Goal: Register for event/course

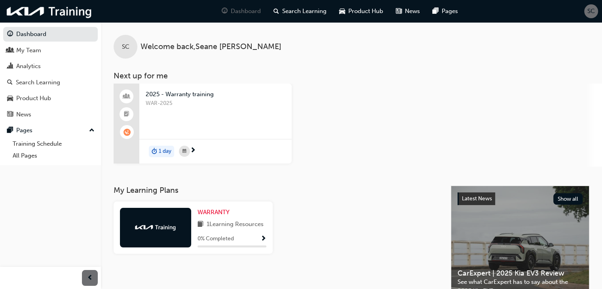
click at [168, 94] on span "2025 - Warranty training" at bounding box center [216, 94] width 140 height 9
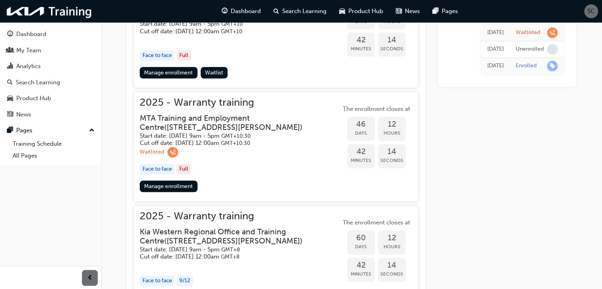
scroll to position [747, 0]
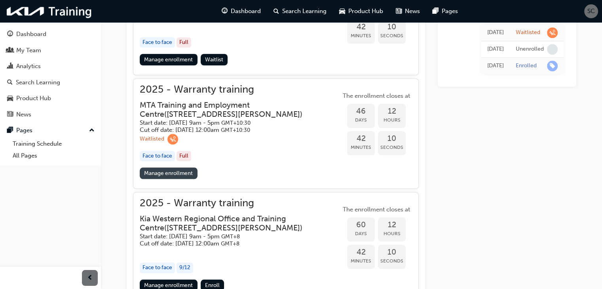
click at [157, 170] on link "Manage enrollment" at bounding box center [169, 173] width 58 height 11
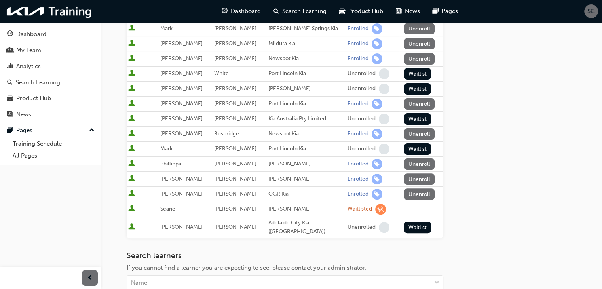
scroll to position [238, 0]
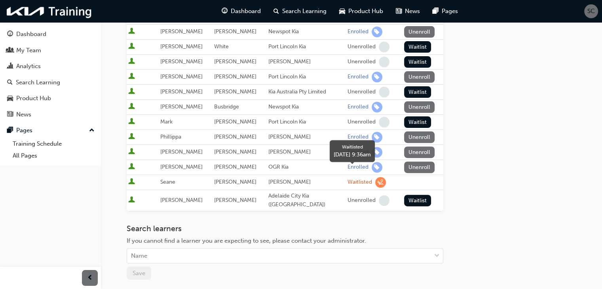
click at [376, 177] on span "learningRecordVerb_WAITLIST-icon" at bounding box center [381, 182] width 11 height 11
click at [362, 179] on div "Waitlisted" at bounding box center [360, 183] width 25 height 8
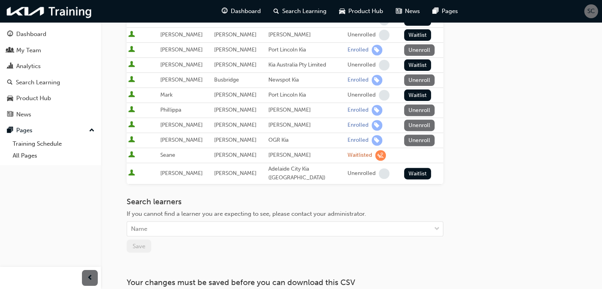
scroll to position [277, 0]
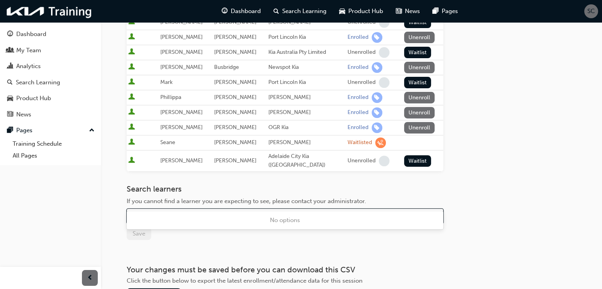
click at [265, 210] on div "Name" at bounding box center [279, 217] width 304 height 14
click at [264, 210] on div "Name" at bounding box center [279, 217] width 304 height 14
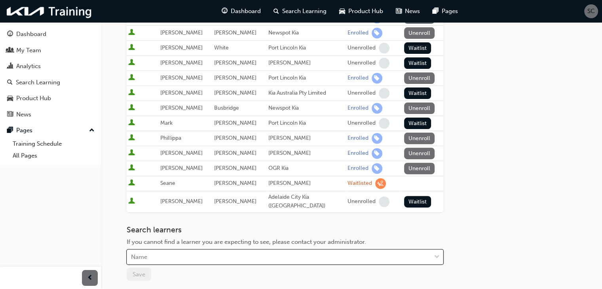
scroll to position [238, 0]
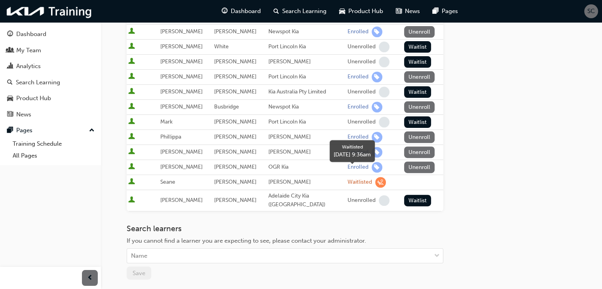
click at [376, 177] on span "learningRecordVerb_WAITLIST-icon" at bounding box center [381, 182] width 11 height 11
drag, startPoint x: 138, startPoint y: 172, endPoint x: 133, endPoint y: 172, distance: 4.4
click at [133, 177] on div at bounding box center [142, 182] width 29 height 11
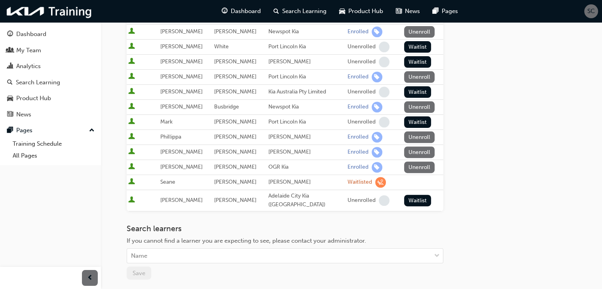
click at [133, 178] on span "User is active" at bounding box center [131, 182] width 7 height 8
drag, startPoint x: 133, startPoint y: 172, endPoint x: 154, endPoint y: 173, distance: 20.7
click at [134, 178] on span "User is active" at bounding box center [131, 182] width 7 height 8
click at [170, 179] on span "Seane" at bounding box center [167, 182] width 15 height 7
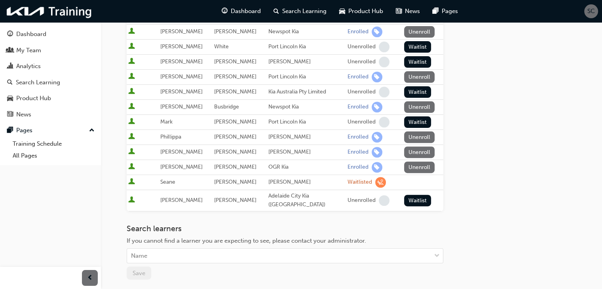
drag, startPoint x: 237, startPoint y: 175, endPoint x: 289, endPoint y: 175, distance: 51.9
click at [289, 178] on div "[PERSON_NAME]" at bounding box center [307, 182] width 76 height 9
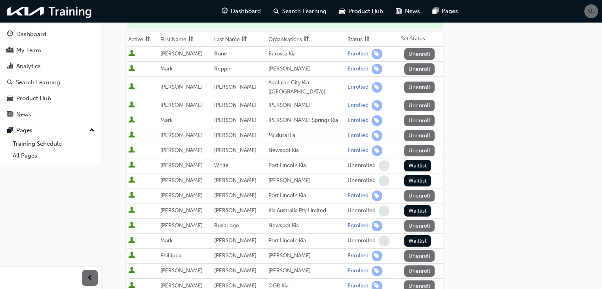
scroll to position [0, 0]
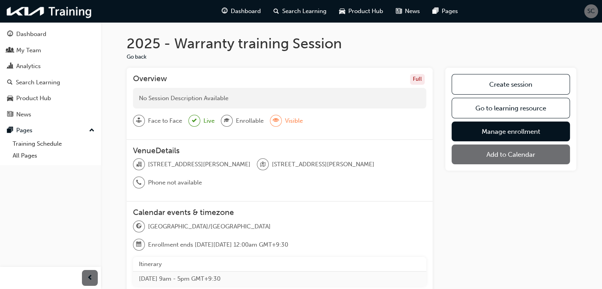
drag, startPoint x: 417, startPoint y: 78, endPoint x: 407, endPoint y: 90, distance: 15.8
click at [417, 78] on div "Full" at bounding box center [417, 79] width 15 height 11
click at [294, 120] on span "Visible" at bounding box center [294, 120] width 18 height 9
click at [294, 119] on span "Visible" at bounding box center [294, 120] width 18 height 9
click at [258, 122] on span "Enrollable" at bounding box center [250, 120] width 28 height 9
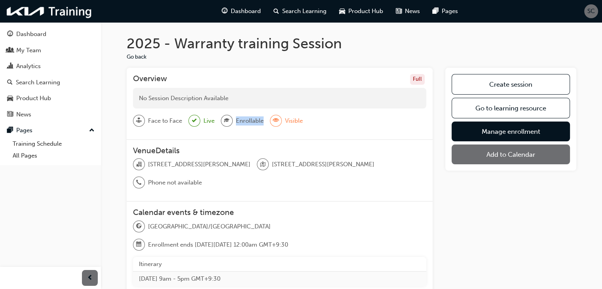
click at [258, 122] on span "Enrollable" at bounding box center [250, 120] width 28 height 9
click at [191, 121] on div at bounding box center [195, 121] width 12 height 12
click at [192, 121] on div at bounding box center [195, 121] width 12 height 12
click at [141, 119] on span "sessionType_FACE_TO_FACE-icon" at bounding box center [139, 121] width 6 height 10
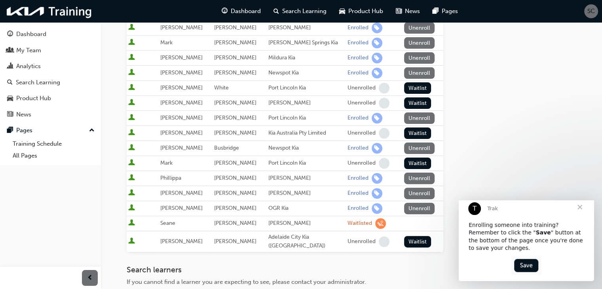
scroll to position [198, 0]
